Goal: Find specific page/section: Find specific page/section

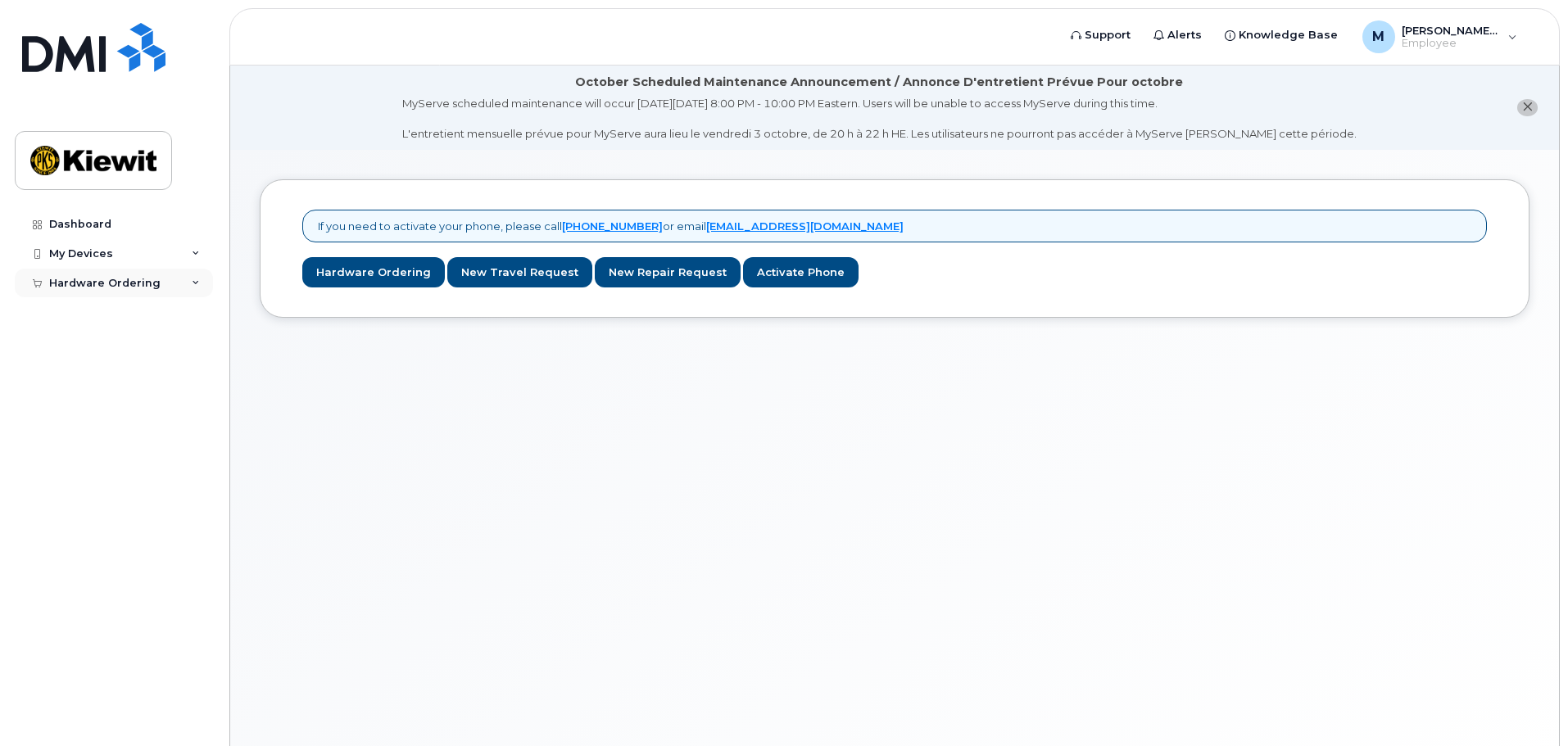
click at [189, 286] on div "Hardware Ordering" at bounding box center [114, 284] width 199 height 30
click at [115, 314] on link "My Orders" at bounding box center [129, 312] width 170 height 31
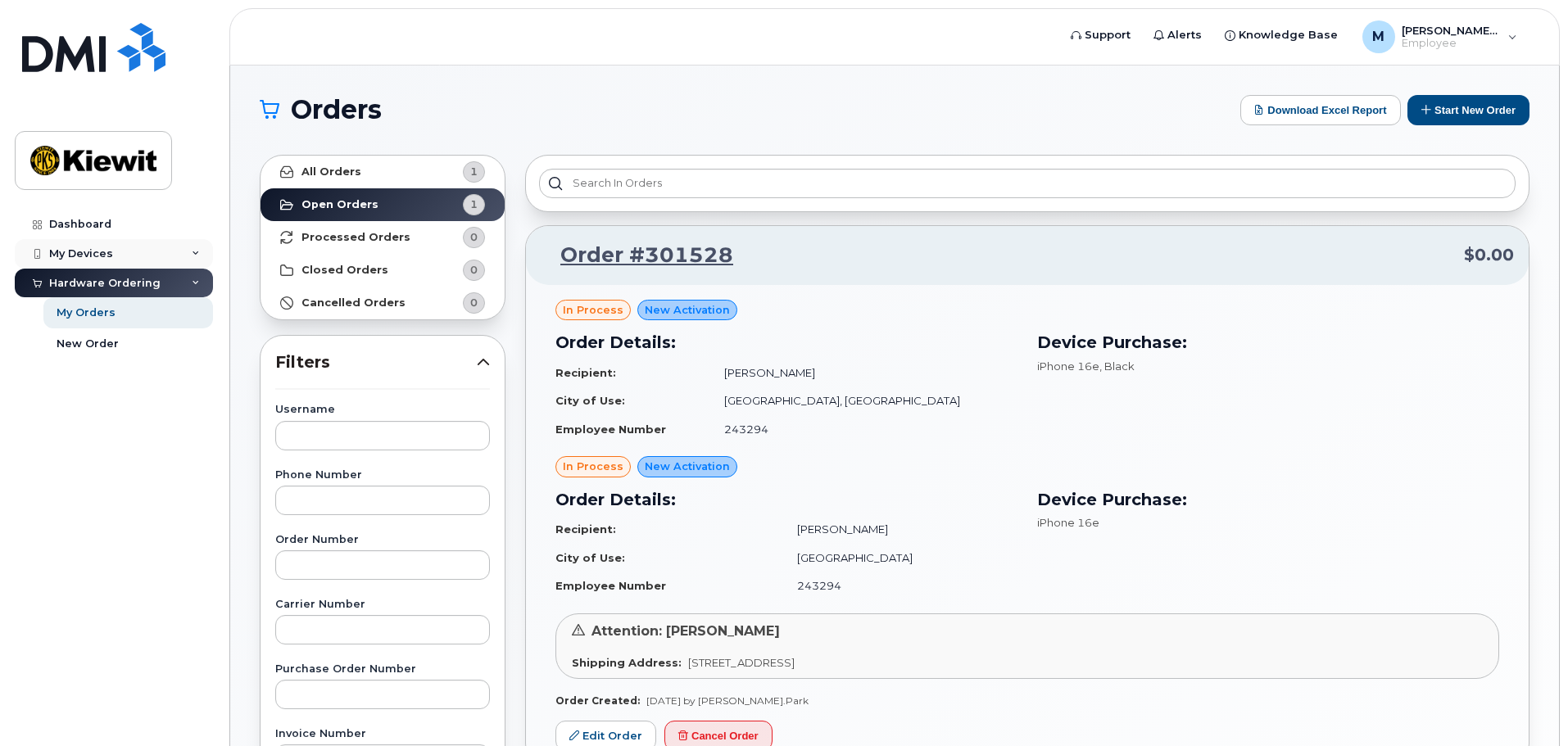
click at [190, 261] on div "My Devices" at bounding box center [114, 254] width 199 height 30
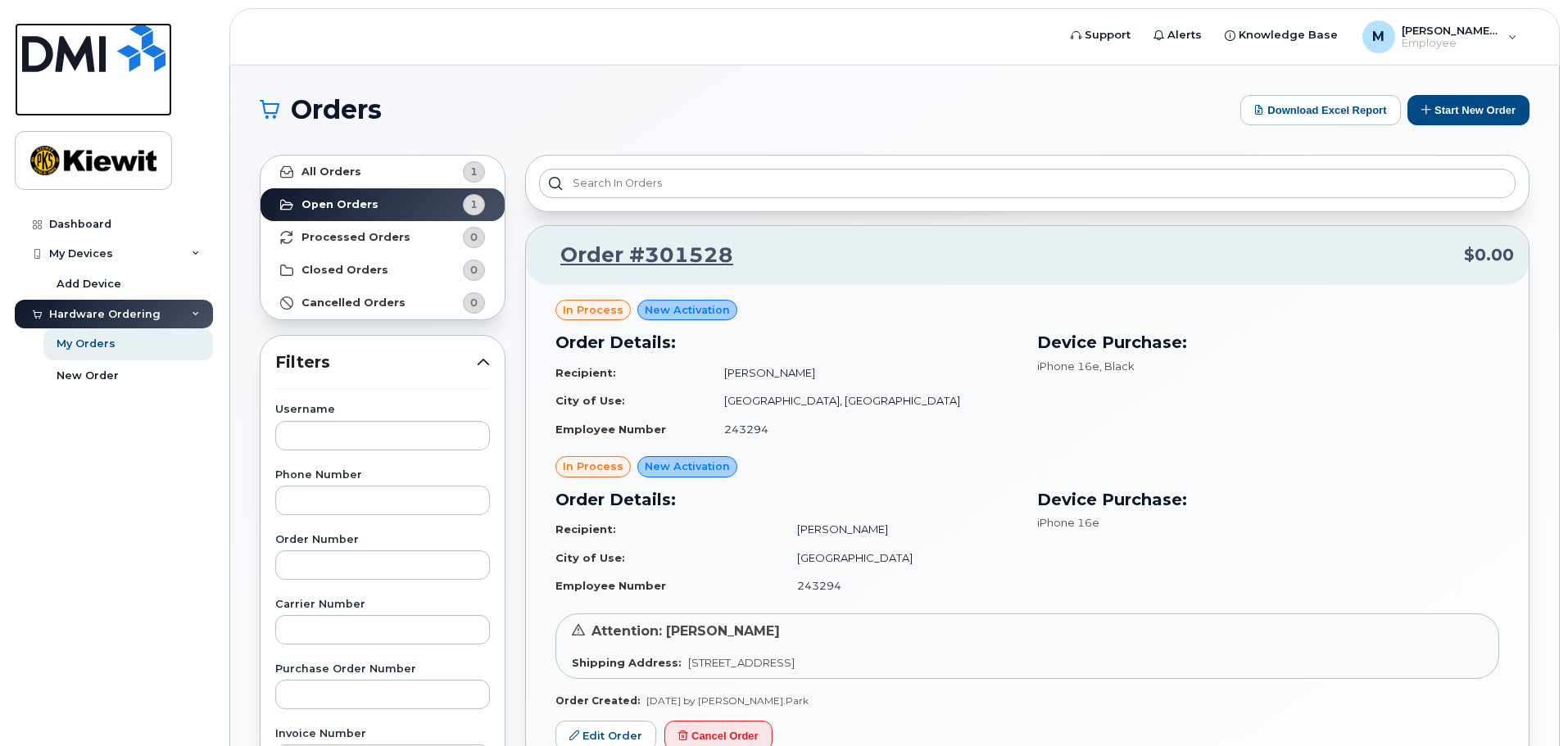
click at [112, 50] on img at bounding box center [93, 47] width 143 height 49
